Goal: Information Seeking & Learning: Learn about a topic

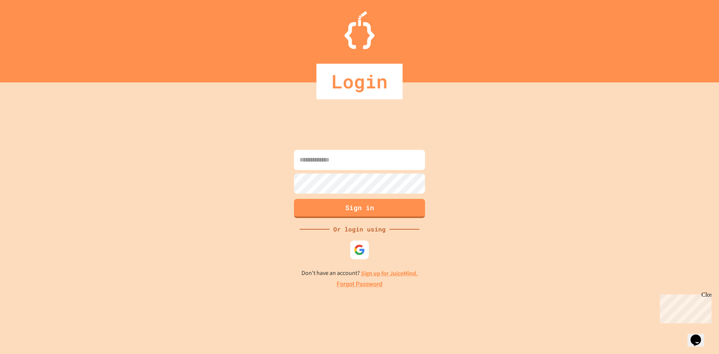
click at [319, 157] on input at bounding box center [359, 160] width 131 height 20
type input "**********"
click at [358, 200] on button "Sign in" at bounding box center [360, 207] width 134 height 19
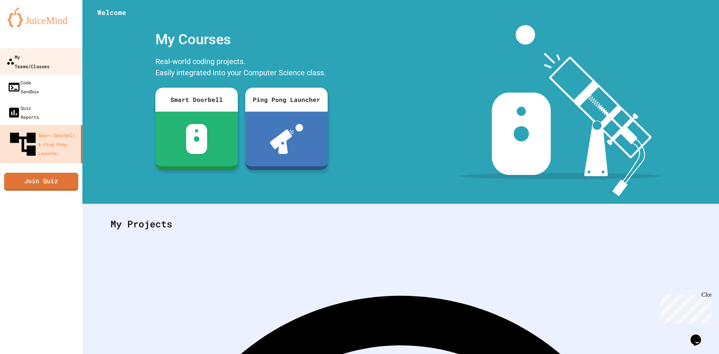
click at [36, 52] on div "My Teams/Classes" at bounding box center [27, 61] width 43 height 18
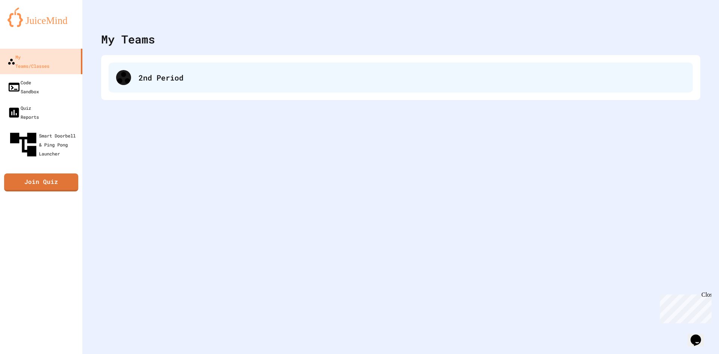
click at [169, 78] on div "2nd Period" at bounding box center [412, 77] width 547 height 11
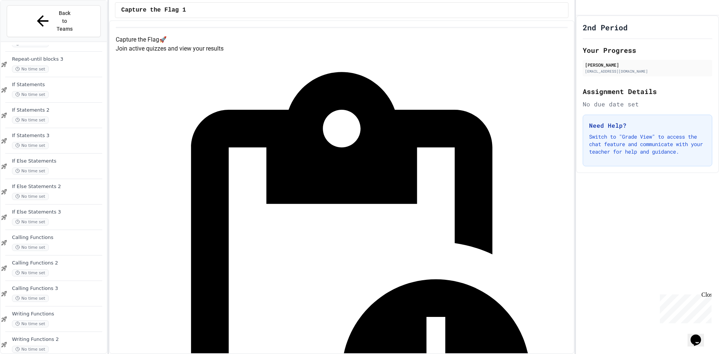
scroll to position [452, 0]
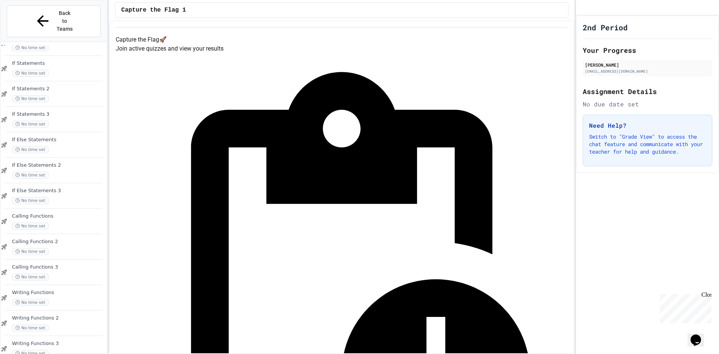
click at [53, 340] on span "Writing Functions 3" at bounding box center [58, 343] width 93 height 6
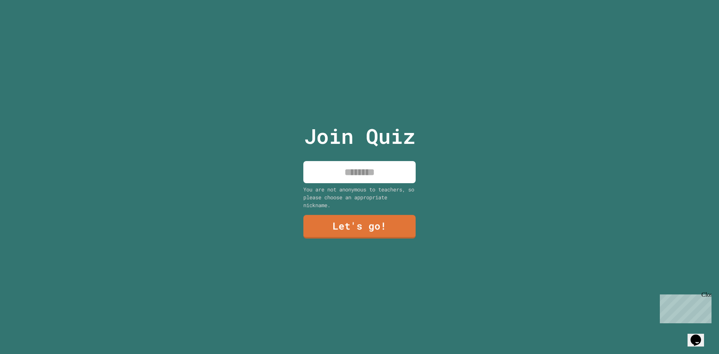
drag, startPoint x: 354, startPoint y: 166, endPoint x: 351, endPoint y: 171, distance: 5.7
click at [353, 166] on input at bounding box center [359, 172] width 112 height 22
type input "***"
click at [331, 218] on link "Let's go!" at bounding box center [359, 225] width 102 height 25
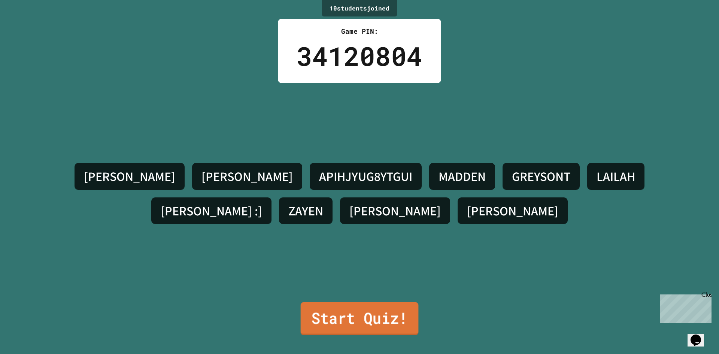
click at [360, 318] on link "Start Quiz!" at bounding box center [360, 318] width 118 height 33
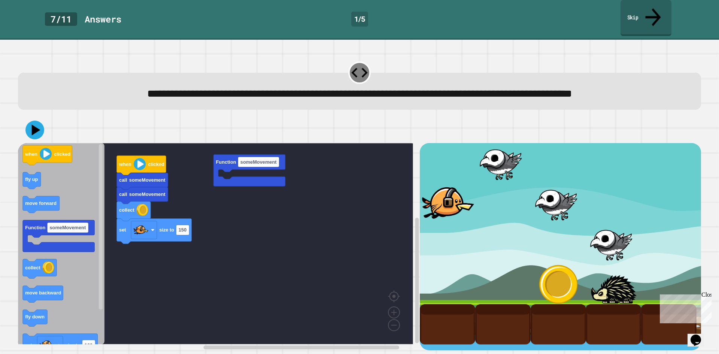
click at [643, 13] on link "Skip" at bounding box center [646, 18] width 51 height 36
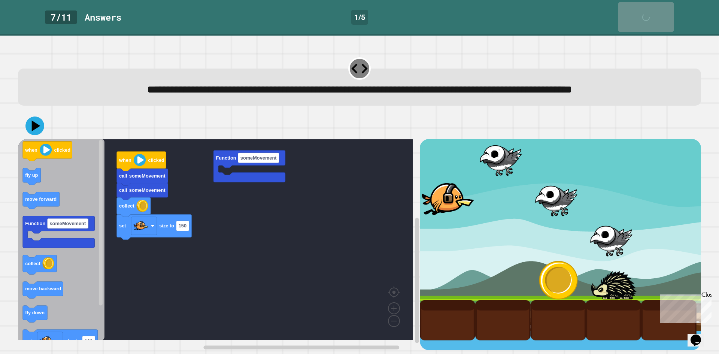
click at [648, 10] on div "Skip" at bounding box center [646, 17] width 19 height 23
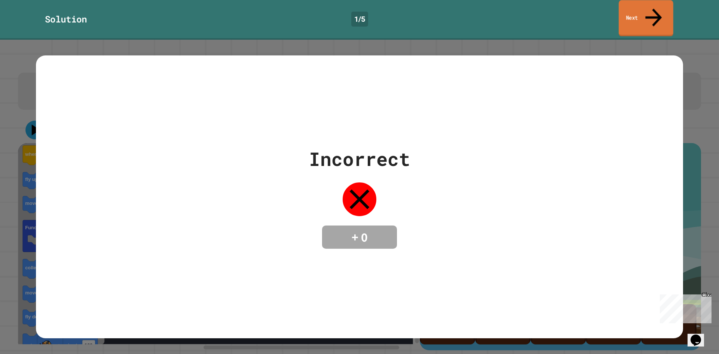
click at [648, 10] on link "Next" at bounding box center [646, 18] width 55 height 36
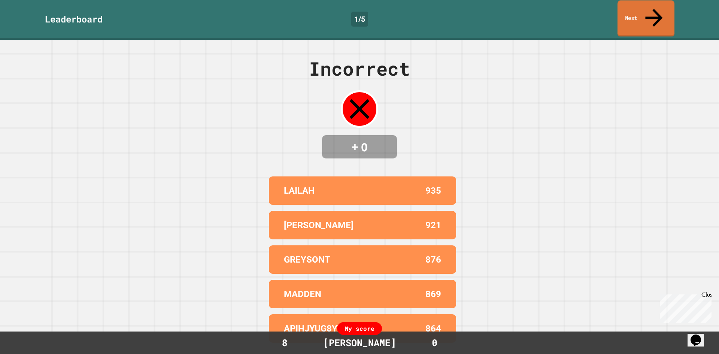
click at [648, 10] on link "Next" at bounding box center [646, 18] width 57 height 36
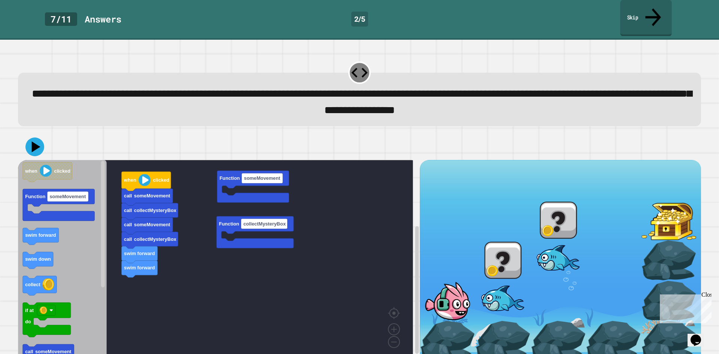
click at [648, 10] on link "Skip" at bounding box center [646, 18] width 52 height 36
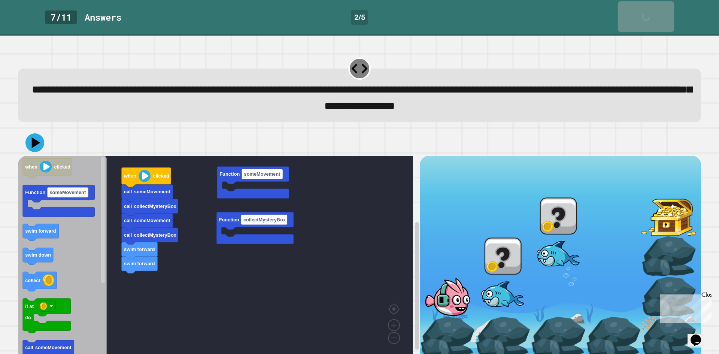
click at [648, 10] on div "Skip" at bounding box center [646, 16] width 19 height 23
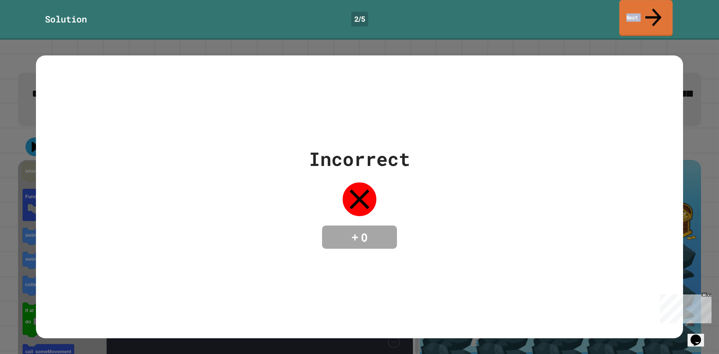
click at [648, 10] on link "Next" at bounding box center [647, 18] width 54 height 36
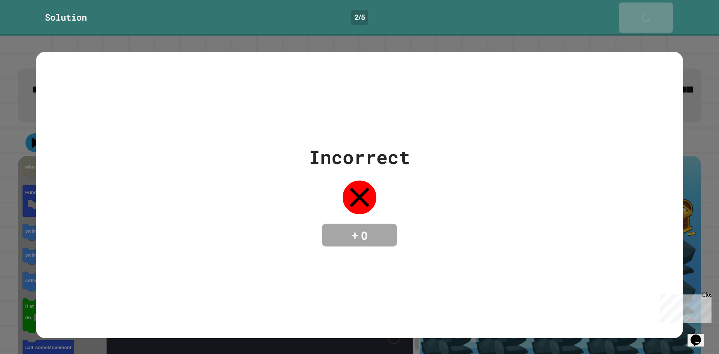
click at [648, 10] on div "Next" at bounding box center [646, 17] width 18 height 23
click at [648, 10] on div "Next" at bounding box center [646, 17] width 19 height 23
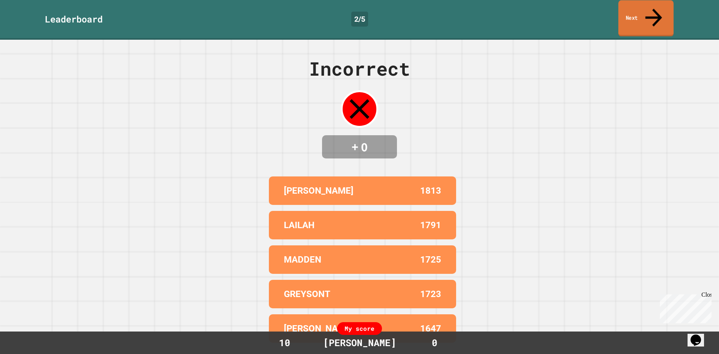
click at [648, 10] on link "Next" at bounding box center [645, 18] width 55 height 36
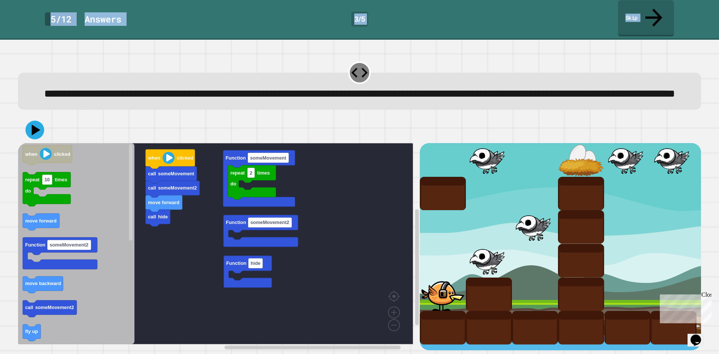
click at [646, 10] on link "Skip" at bounding box center [646, 18] width 56 height 36
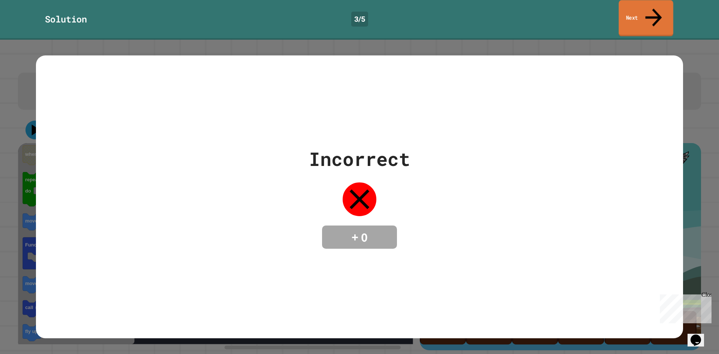
click at [646, 10] on link "Next" at bounding box center [646, 18] width 55 height 36
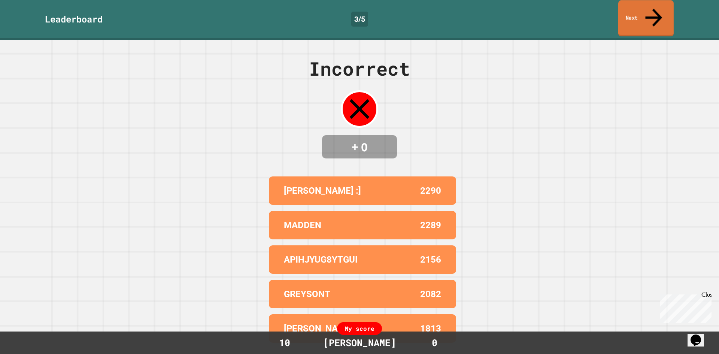
click at [646, 10] on link "Next" at bounding box center [645, 18] width 55 height 36
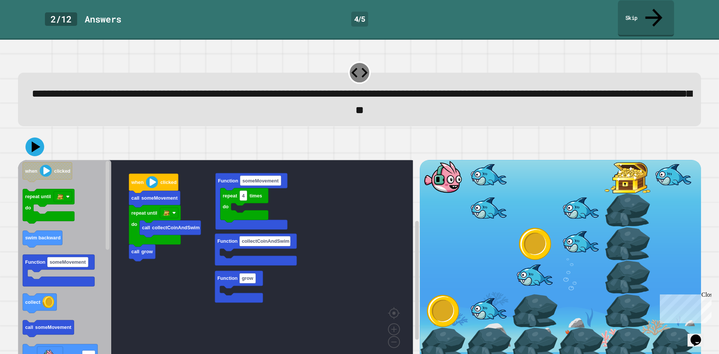
click at [638, 10] on link "Skip" at bounding box center [646, 18] width 56 height 36
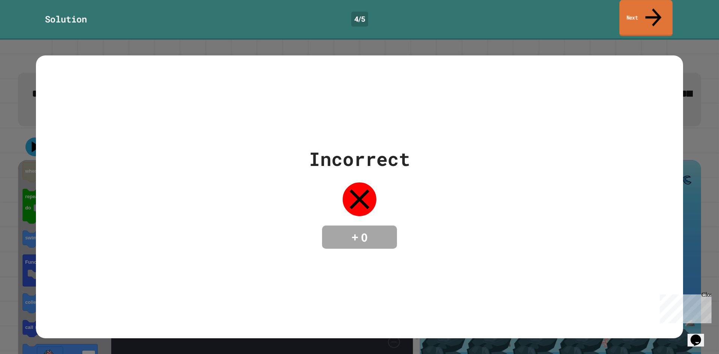
click at [638, 10] on link "Next" at bounding box center [646, 18] width 53 height 36
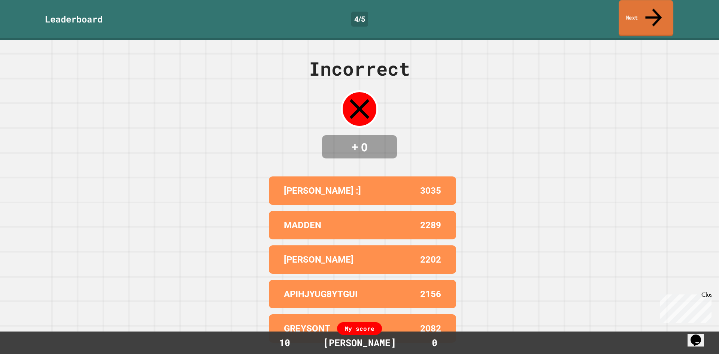
click at [638, 10] on link "Next" at bounding box center [646, 18] width 55 height 36
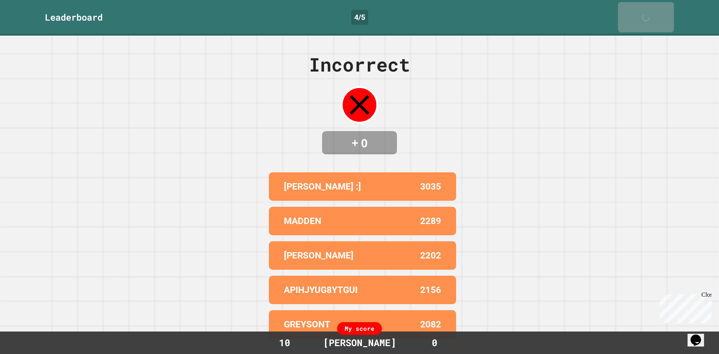
click at [638, 10] on div "Next" at bounding box center [646, 17] width 19 height 23
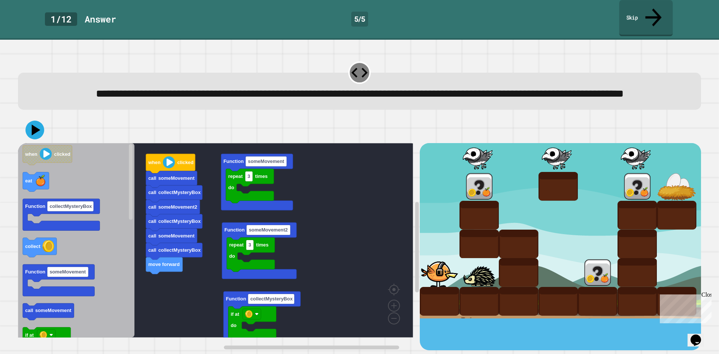
click at [637, 11] on link "Skip" at bounding box center [646, 18] width 54 height 36
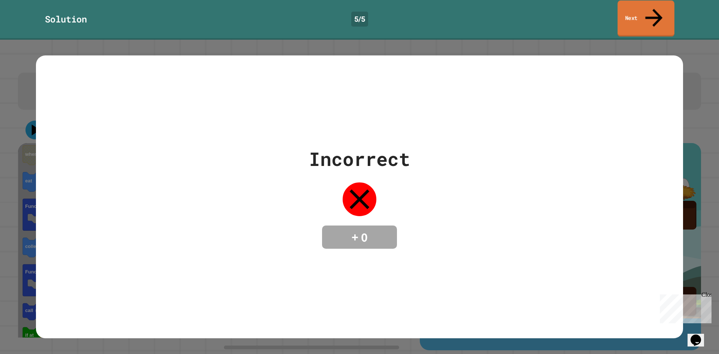
click at [637, 11] on link "Next" at bounding box center [646, 18] width 57 height 36
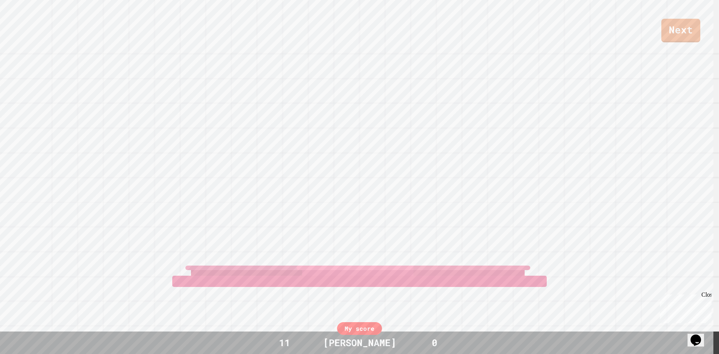
click at [637, 11] on div "Next" at bounding box center [359, 21] width 719 height 42
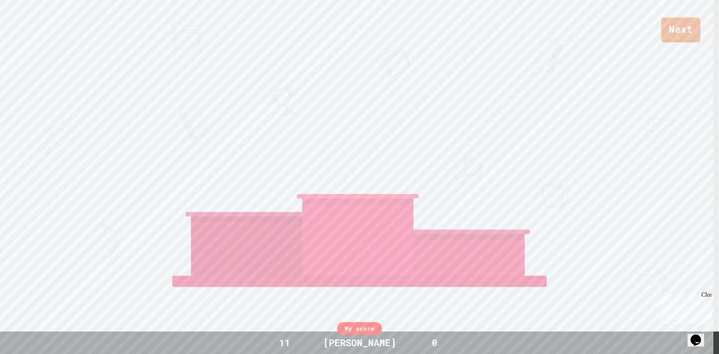
click at [664, 22] on link "Next" at bounding box center [680, 30] width 39 height 25
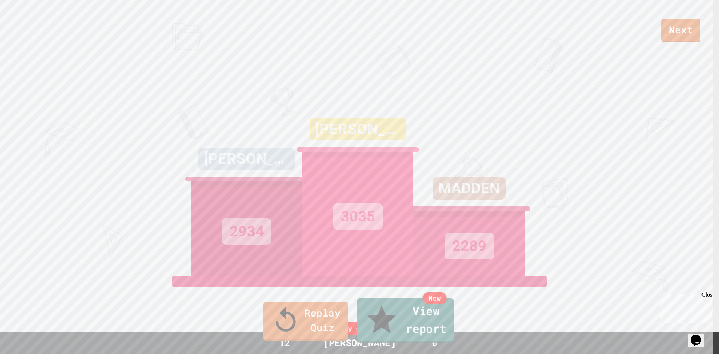
click at [450, 322] on link "New View report" at bounding box center [405, 320] width 97 height 45
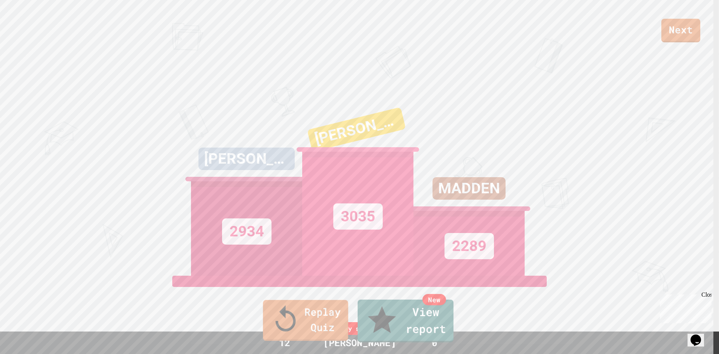
click at [315, 323] on link "Replay Quiz" at bounding box center [305, 320] width 85 height 41
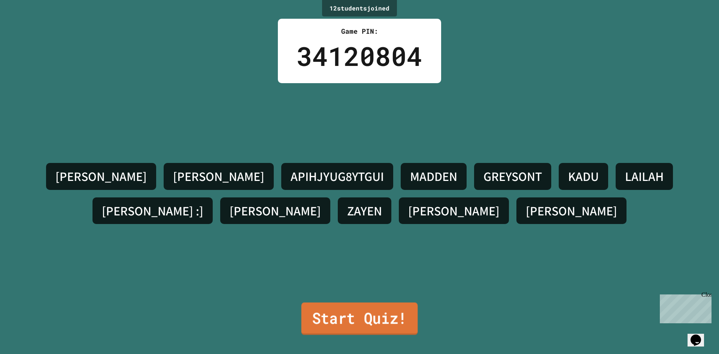
click at [370, 324] on link "Start Quiz!" at bounding box center [360, 318] width 116 height 33
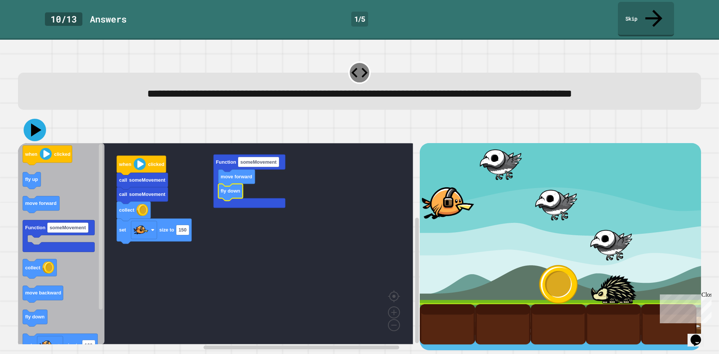
click at [36, 134] on icon at bounding box center [35, 130] width 22 height 22
click at [642, 10] on link "Skip" at bounding box center [646, 18] width 57 height 36
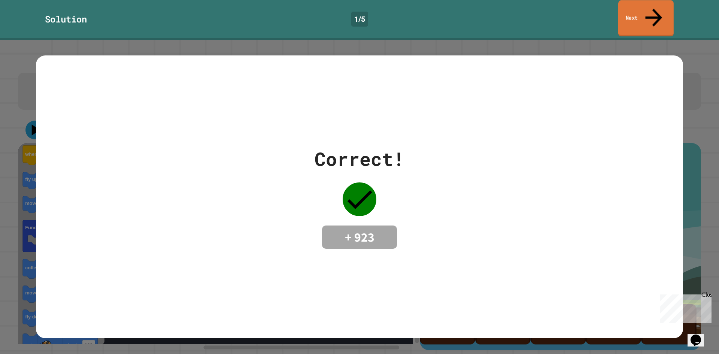
click at [635, 9] on link "Next" at bounding box center [645, 18] width 55 height 36
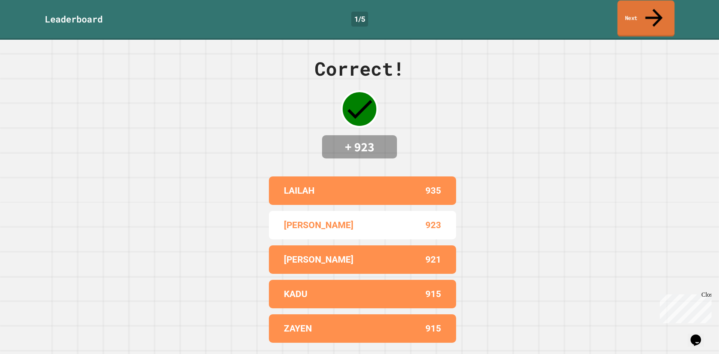
click at [637, 8] on link "Next" at bounding box center [646, 18] width 57 height 36
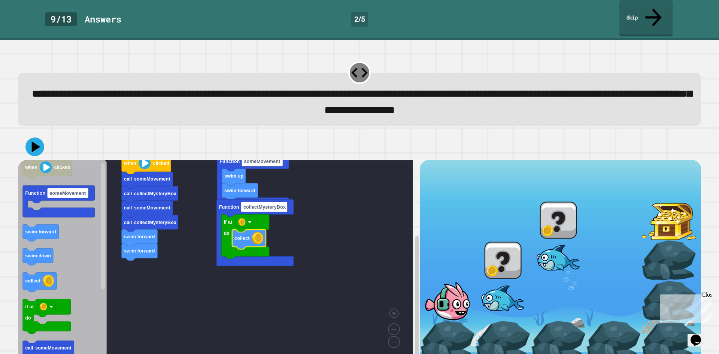
click at [642, 14] on link "Skip" at bounding box center [646, 18] width 54 height 36
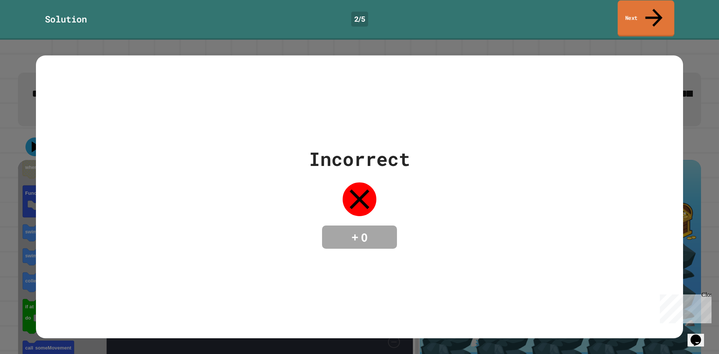
click at [622, 8] on link "Next" at bounding box center [646, 18] width 57 height 36
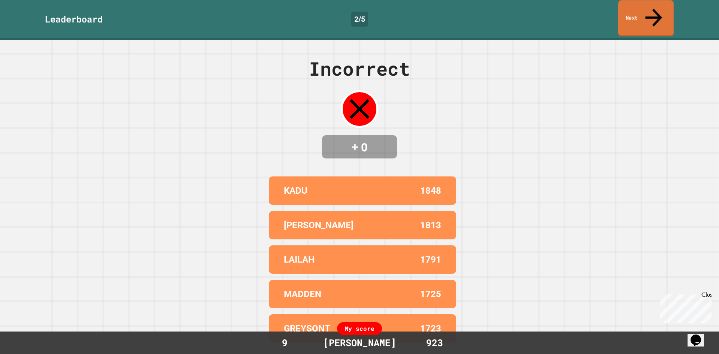
click at [625, 10] on link "Next" at bounding box center [645, 18] width 55 height 36
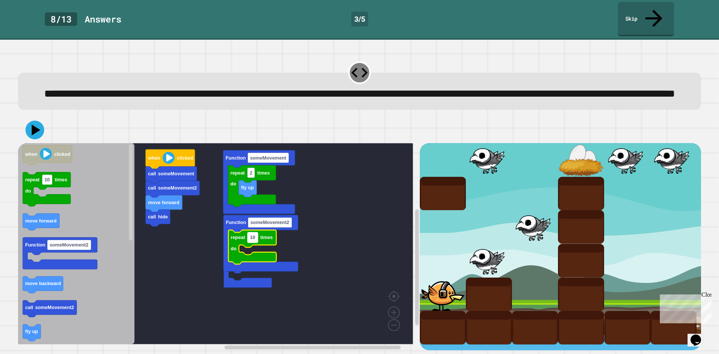
click at [255, 239] on text "10" at bounding box center [252, 238] width 5 height 6
type input "*"
click at [344, 238] on rect "Blockly Workspace" at bounding box center [215, 243] width 395 height 201
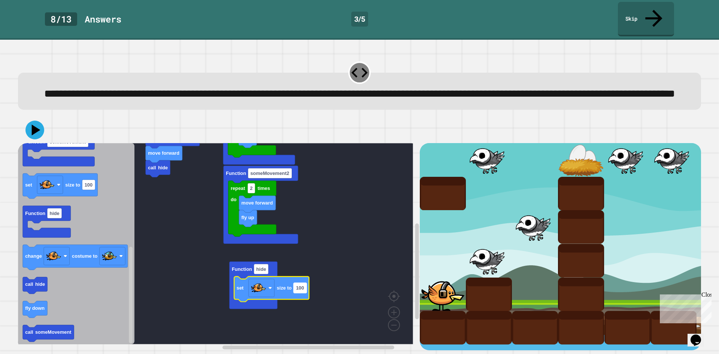
click at [301, 290] on text "100" at bounding box center [300, 288] width 8 height 6
type input "**"
click at [330, 272] on rect "Blockly Workspace" at bounding box center [215, 243] width 395 height 201
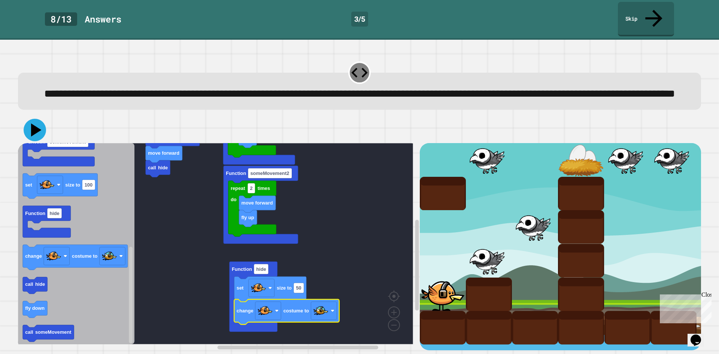
click at [29, 135] on icon at bounding box center [35, 130] width 22 height 22
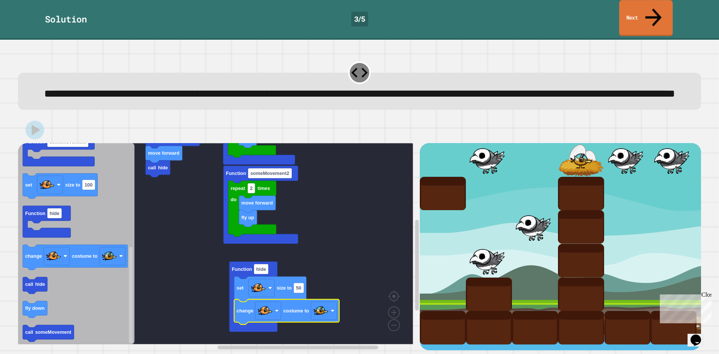
click at [643, 18] on link "Next" at bounding box center [646, 18] width 54 height 36
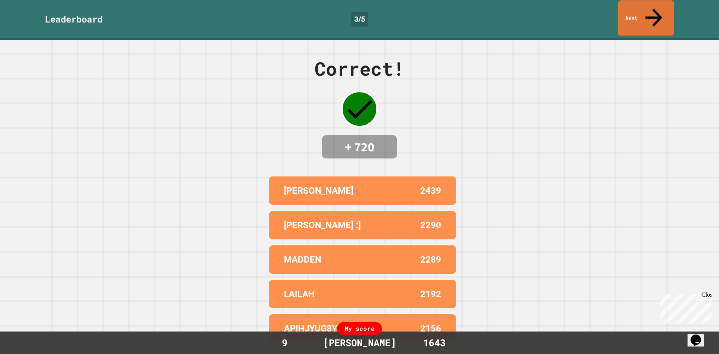
click at [643, 18] on link "Next" at bounding box center [646, 18] width 56 height 36
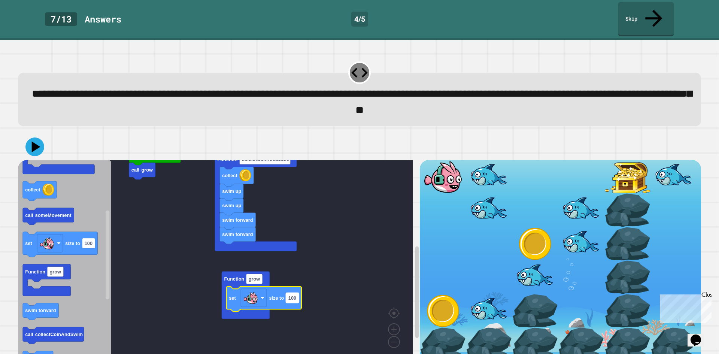
click at [288, 295] on text "100" at bounding box center [292, 298] width 8 height 6
type input "***"
click at [404, 217] on rect "Blockly Workspace" at bounding box center [215, 260] width 395 height 201
click at [33, 136] on icon at bounding box center [35, 147] width 22 height 22
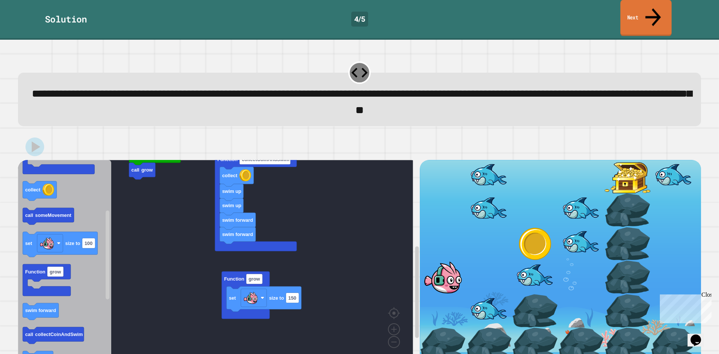
click at [635, 16] on link "Next" at bounding box center [646, 18] width 51 height 36
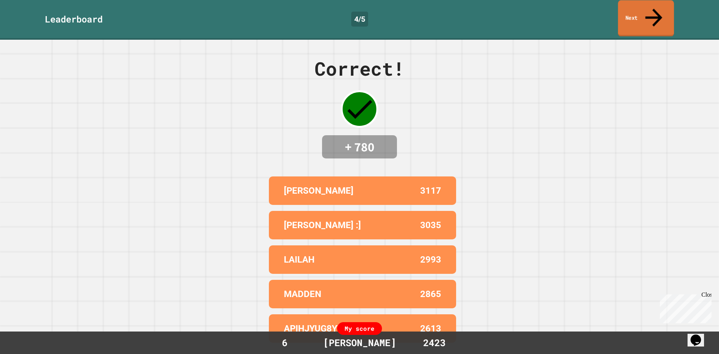
click at [635, 14] on link "Next" at bounding box center [646, 18] width 56 height 36
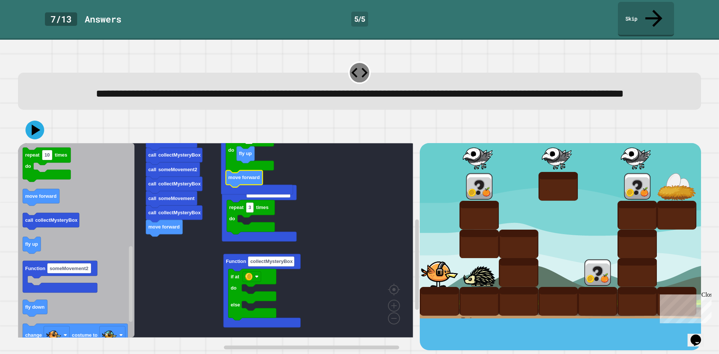
click at [283, 242] on g "move forward call collectMysteryBox call someMovement call collectMysteryBox ca…" at bounding box center [221, 226] width 406 height 221
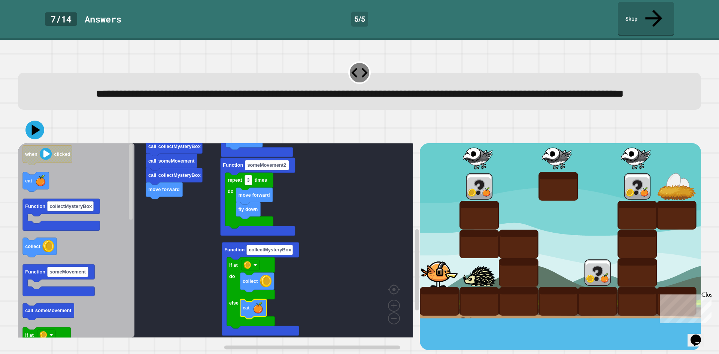
click at [38, 133] on icon at bounding box center [34, 130] width 19 height 19
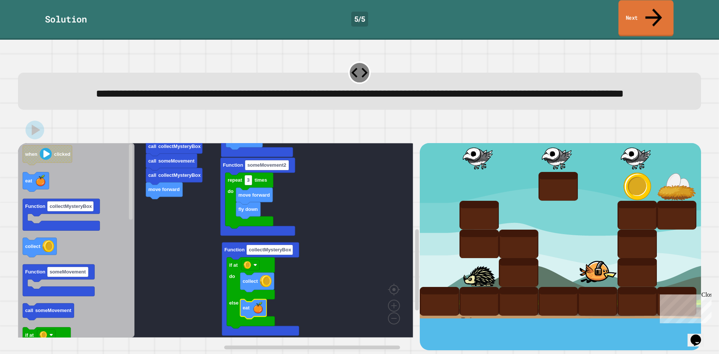
click at [636, 9] on link "Next" at bounding box center [645, 18] width 55 height 36
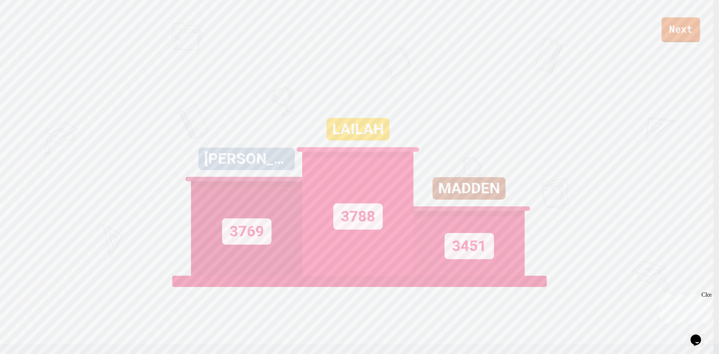
click at [673, 30] on link "Next" at bounding box center [681, 29] width 39 height 25
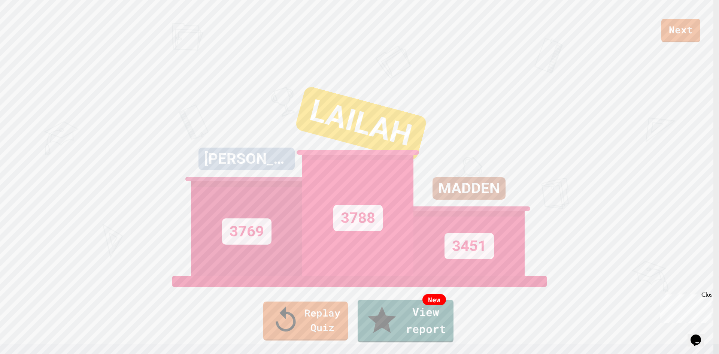
drag, startPoint x: 691, startPoint y: 11, endPoint x: 691, endPoint y: 16, distance: 4.9
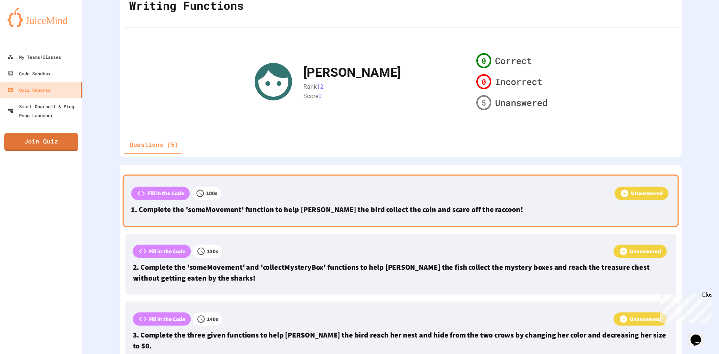
scroll to position [75, 0]
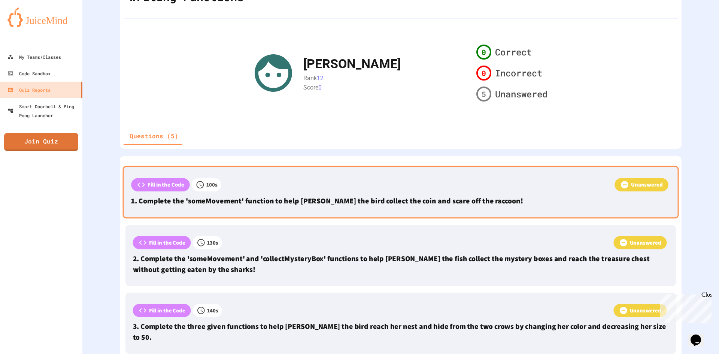
click at [342, 182] on div "Unanswered" at bounding box center [445, 185] width 449 height 15
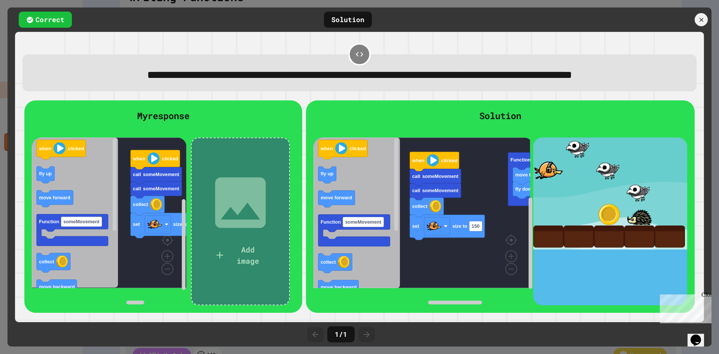
click at [699, 14] on div at bounding box center [701, 19] width 13 height 13
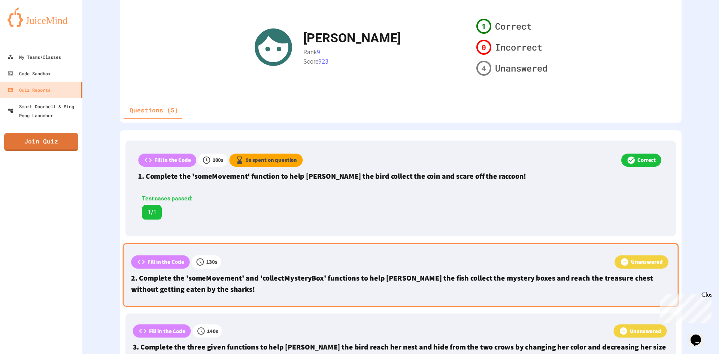
scroll to position [187, 0]
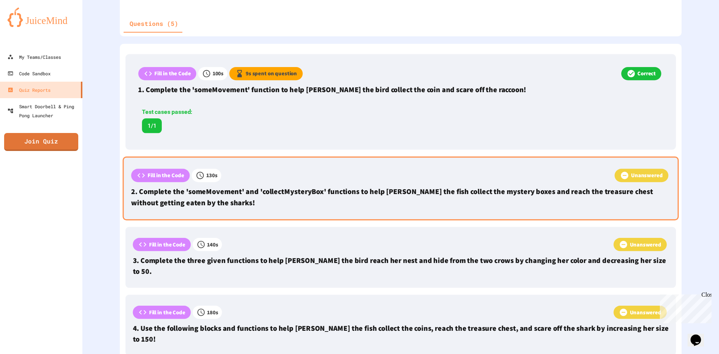
click at [375, 188] on p "2. Complete the 'someMovement' and 'collectMysteryBox' functions to help Finley…" at bounding box center [400, 197] width 539 height 22
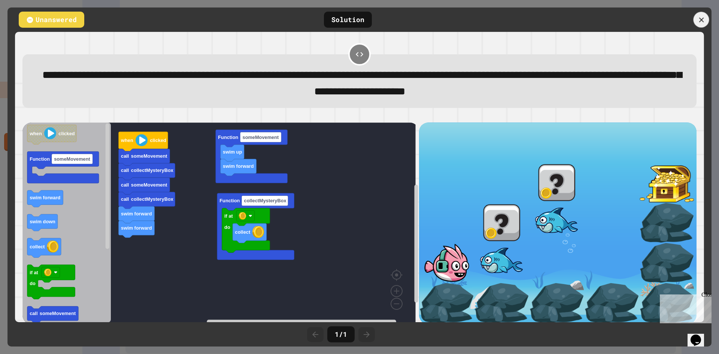
click at [699, 16] on icon at bounding box center [701, 20] width 8 height 8
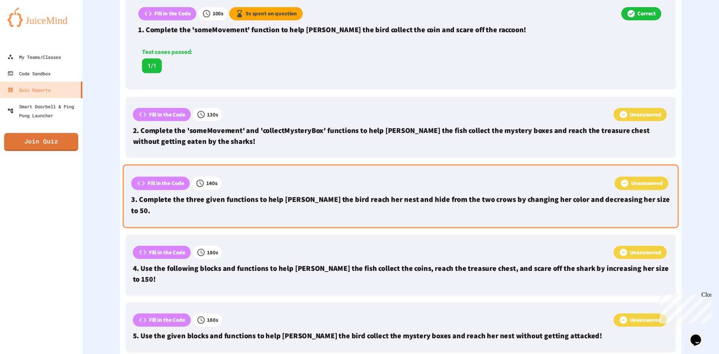
click at [306, 184] on div "Unanswered" at bounding box center [445, 184] width 449 height 15
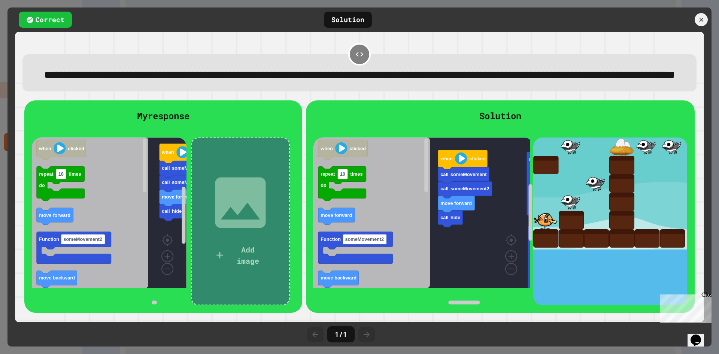
scroll to position [247, 0]
click at [698, 22] on icon at bounding box center [701, 20] width 8 height 8
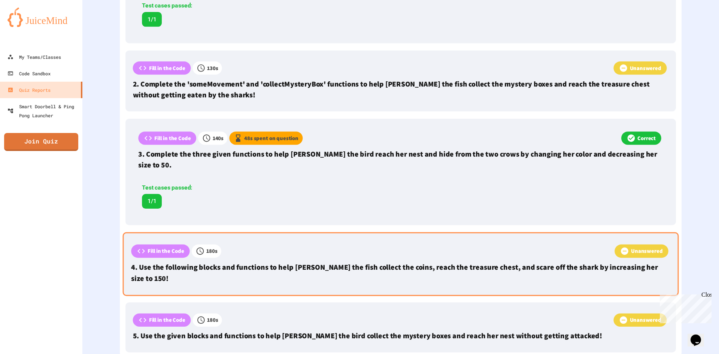
click at [386, 245] on div "Unanswered" at bounding box center [445, 252] width 449 height 15
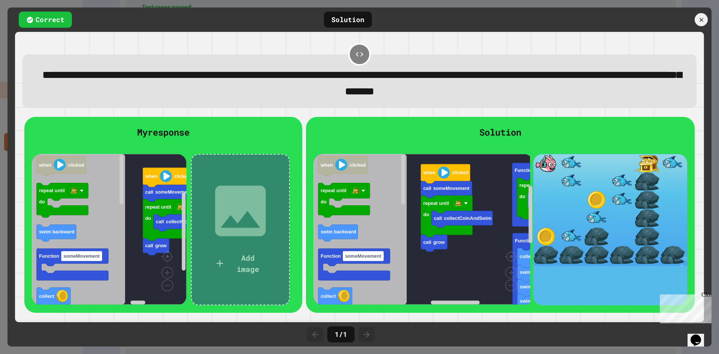
scroll to position [294, 0]
click at [703, 19] on icon at bounding box center [701, 20] width 8 height 8
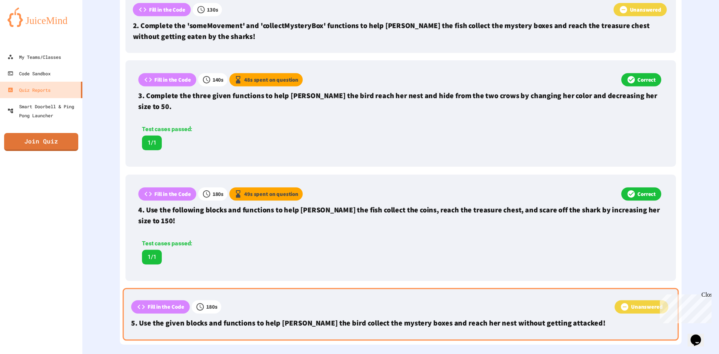
click at [365, 300] on div "Unanswered" at bounding box center [445, 307] width 449 height 15
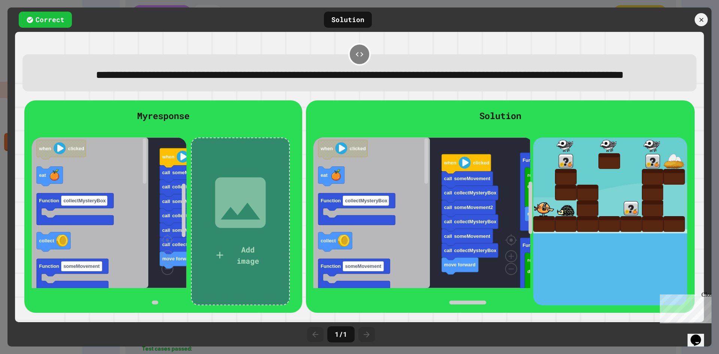
scroll to position [352, 0]
